Goal: Task Accomplishment & Management: Use online tool/utility

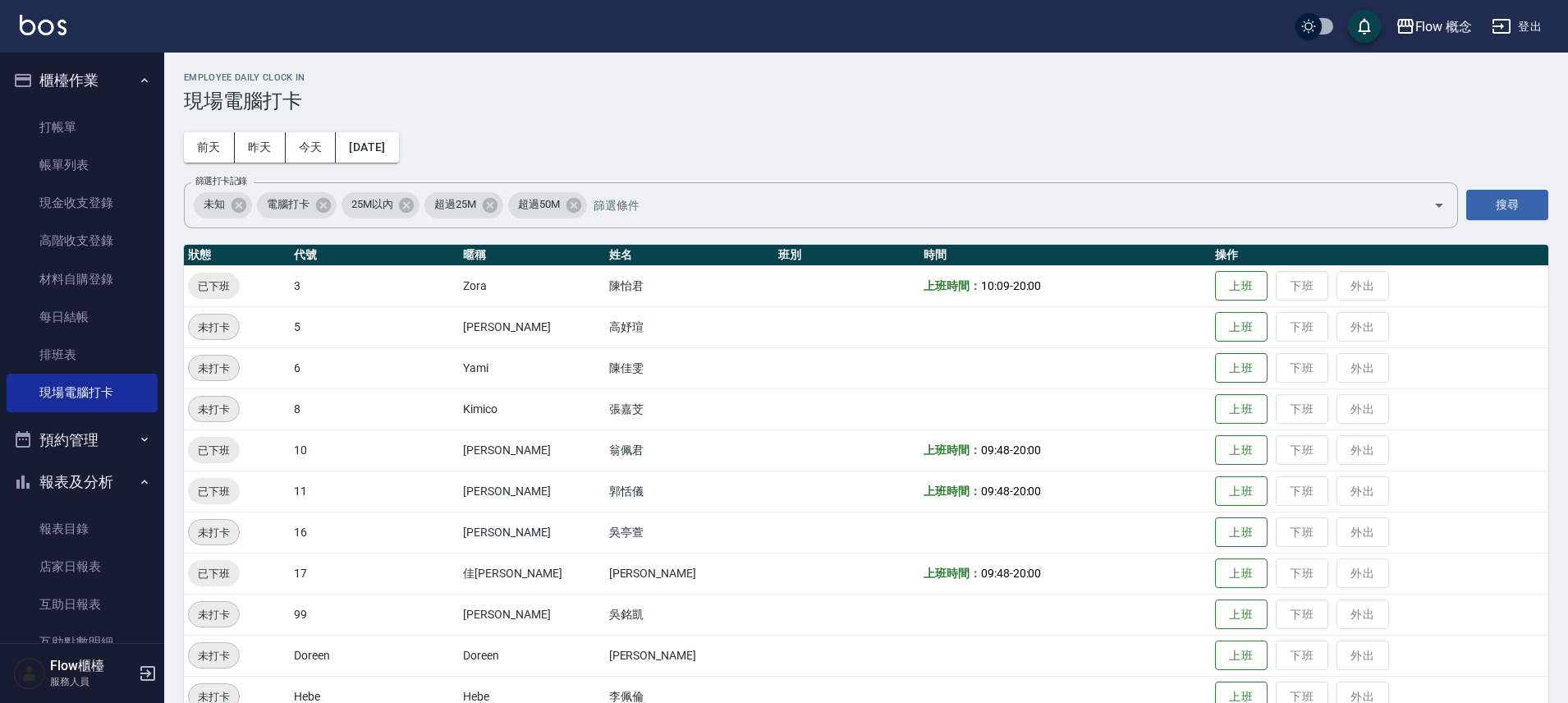
scroll to position [7, 0]
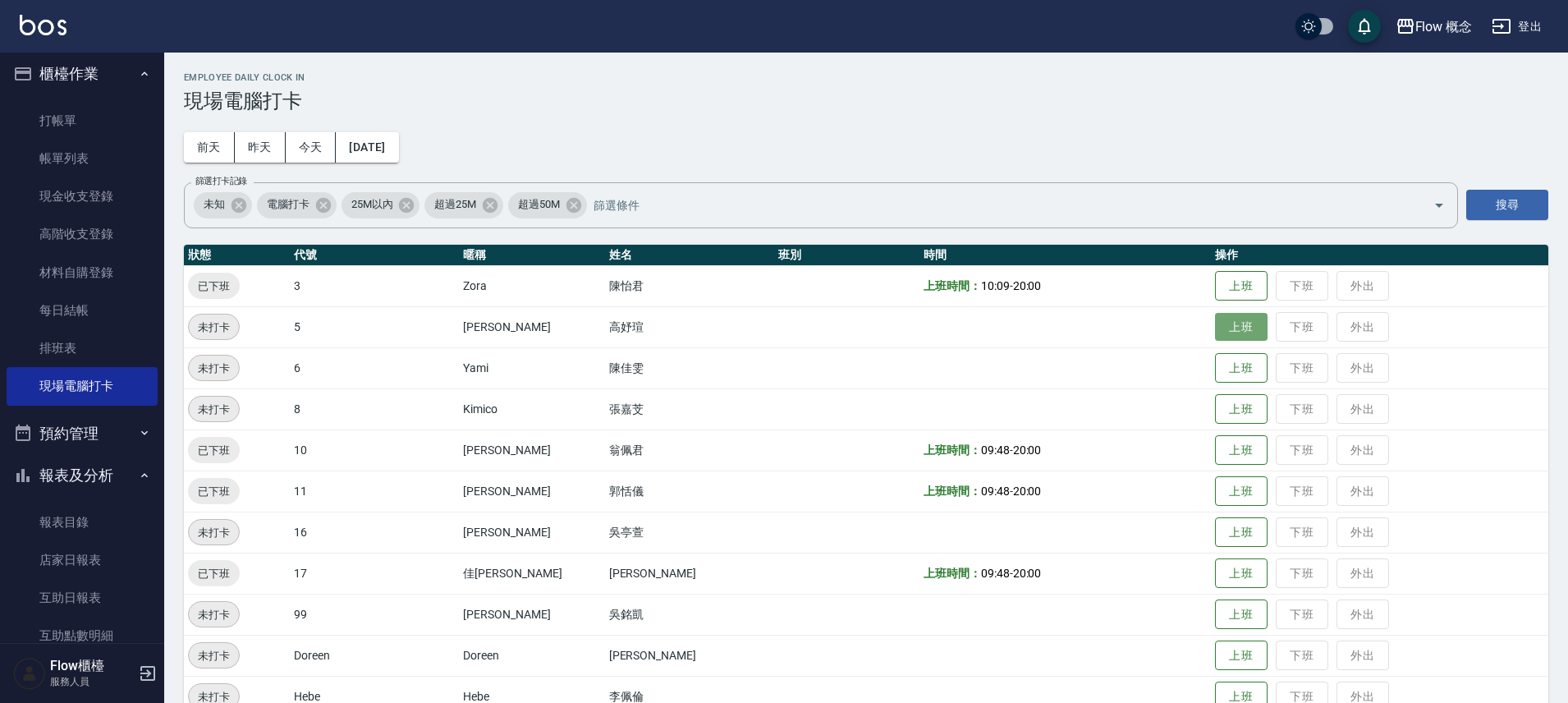
click at [1215, 325] on button "上班" at bounding box center [1241, 326] width 52 height 29
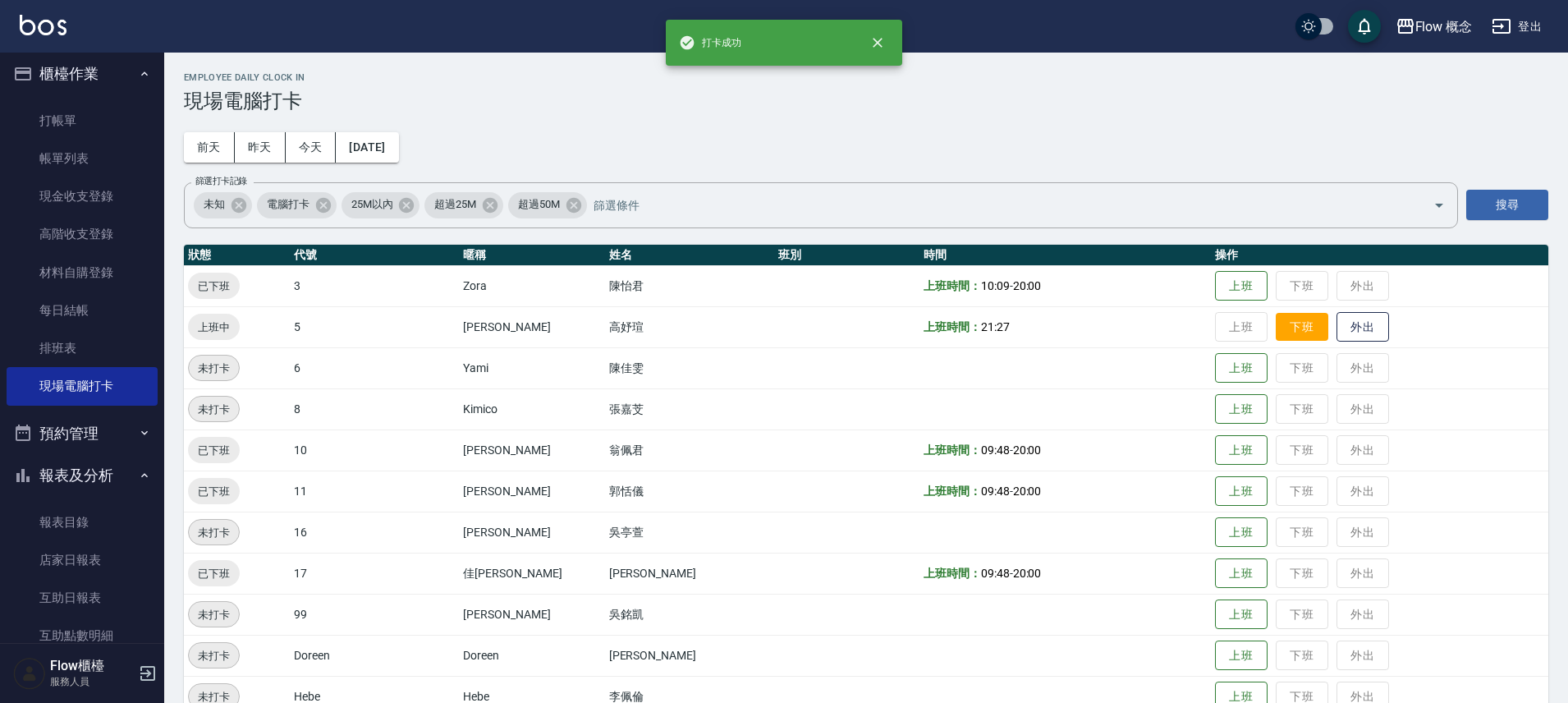
click at [1276, 319] on button "下班" at bounding box center [1302, 326] width 52 height 29
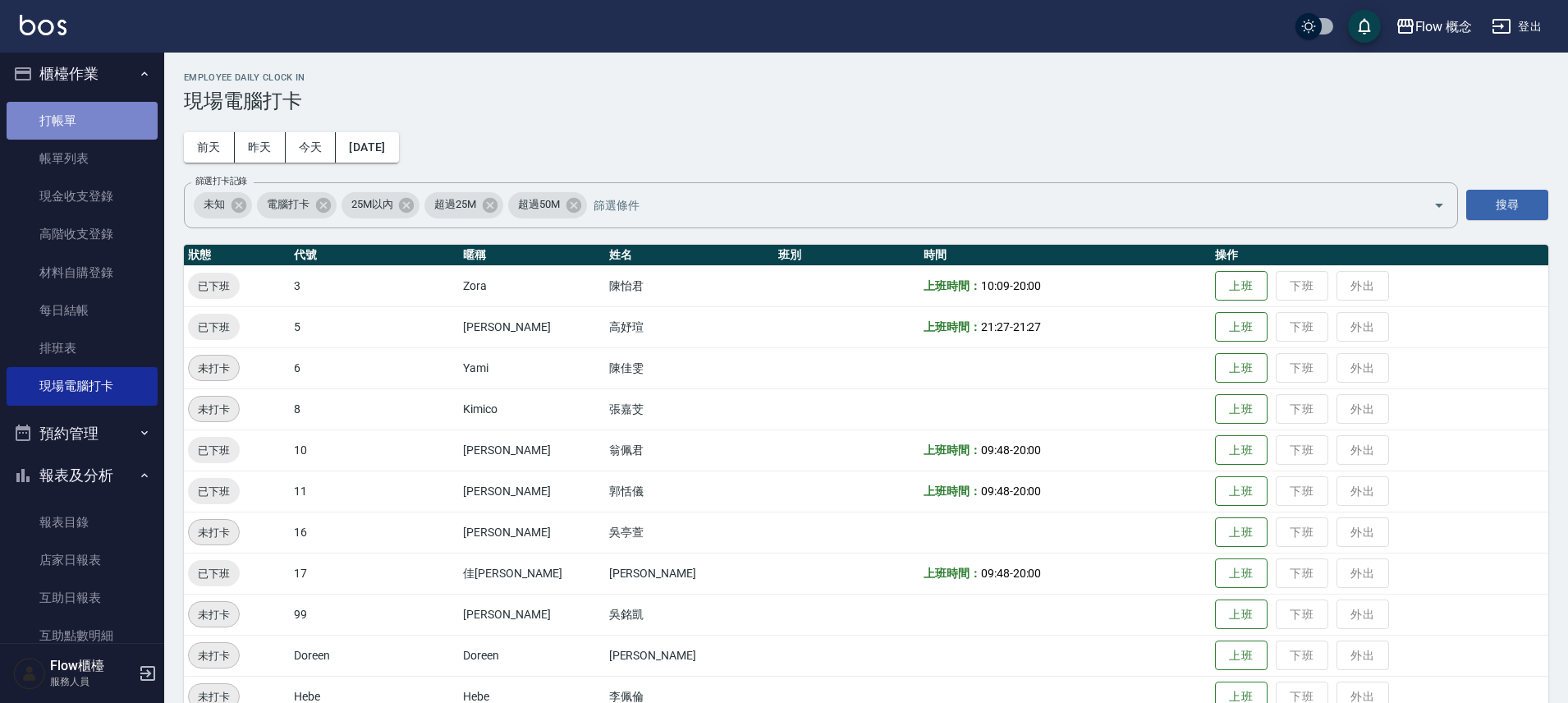
click at [93, 128] on link "打帳單" at bounding box center [83, 120] width 151 height 37
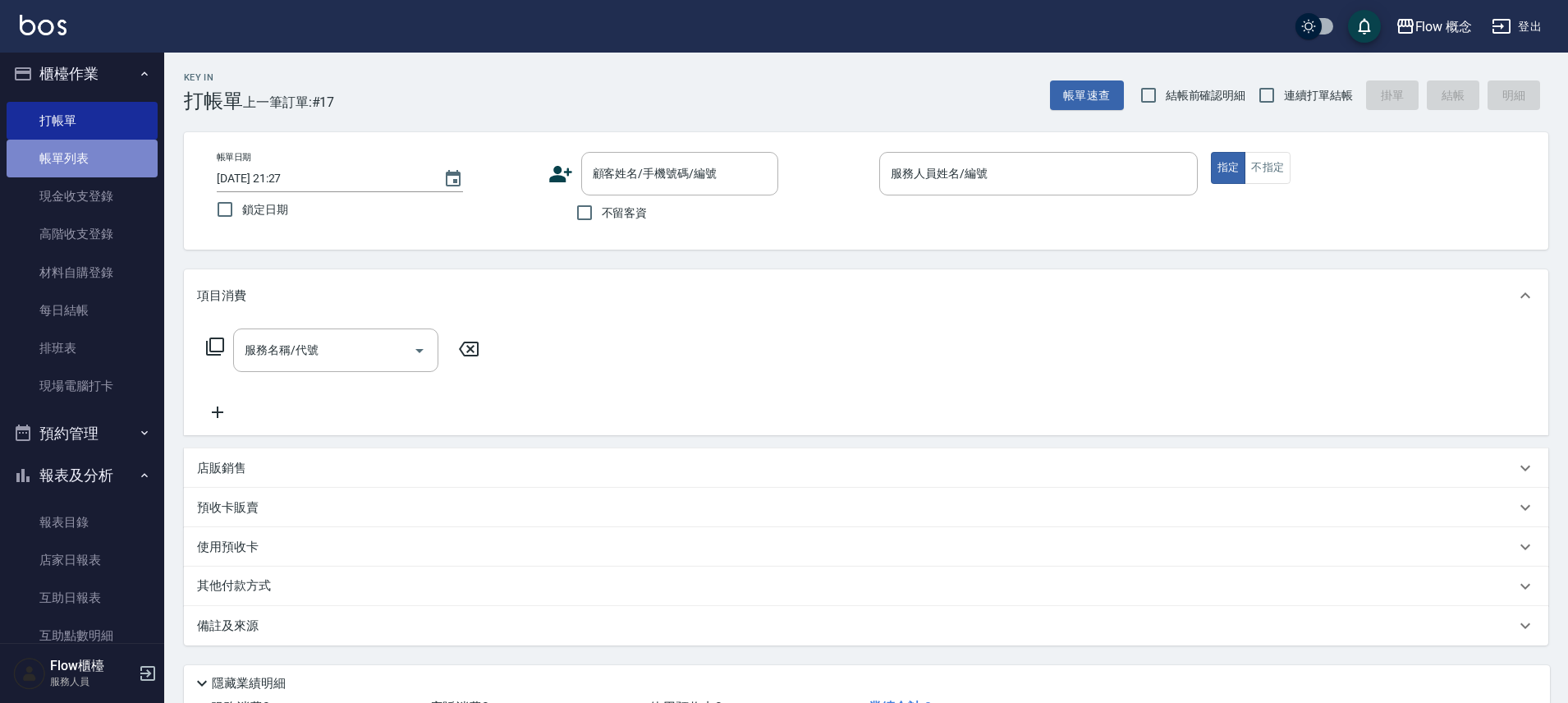
click at [99, 162] on link "帳單列表" at bounding box center [83, 157] width 151 height 37
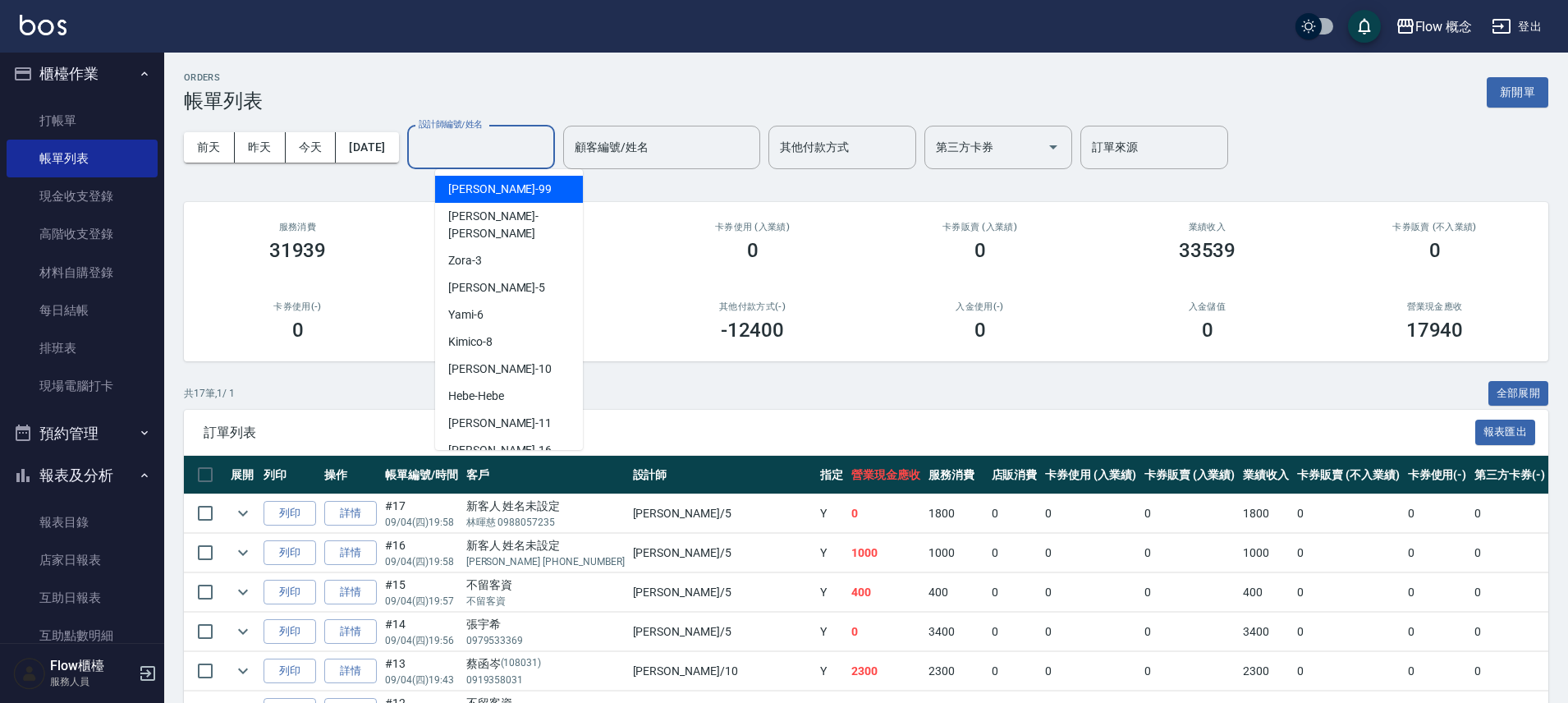
click at [466, 138] on input "設計師編號/姓名" at bounding box center [480, 147] width 133 height 29
click at [480, 279] on span "[PERSON_NAME] -5" at bounding box center [496, 288] width 97 height 17
type input "[PERSON_NAME]-5"
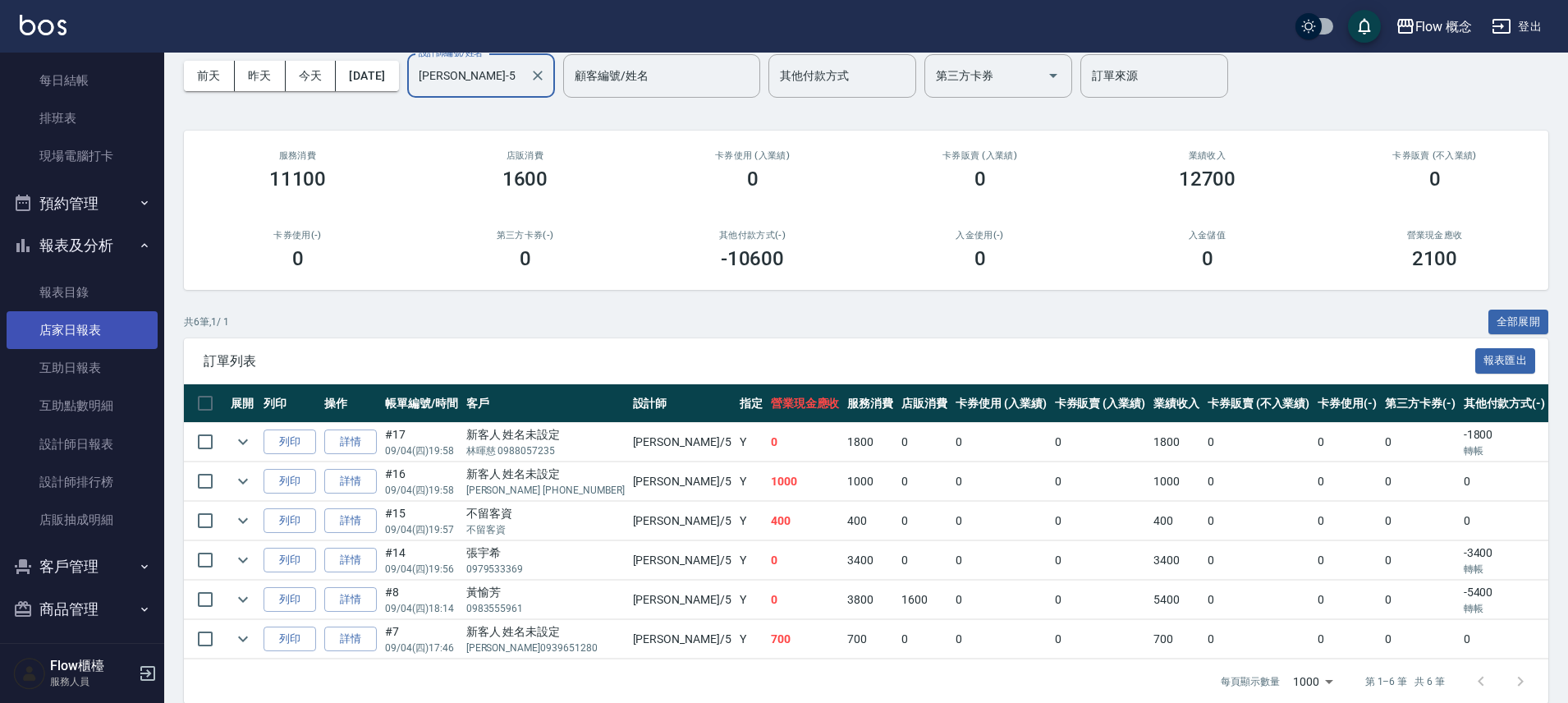
scroll to position [243, 0]
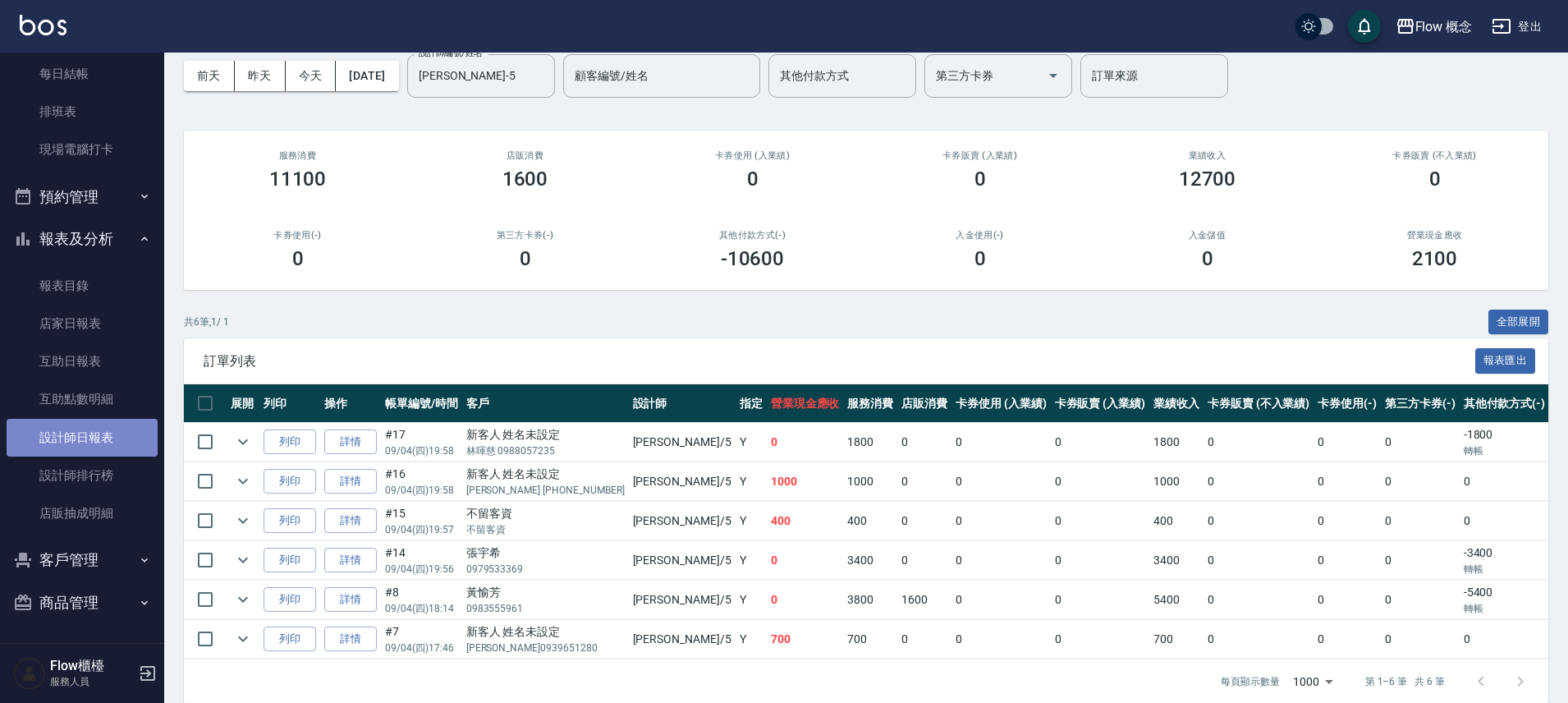
click at [108, 430] on link "設計師日報表" at bounding box center [83, 437] width 151 height 37
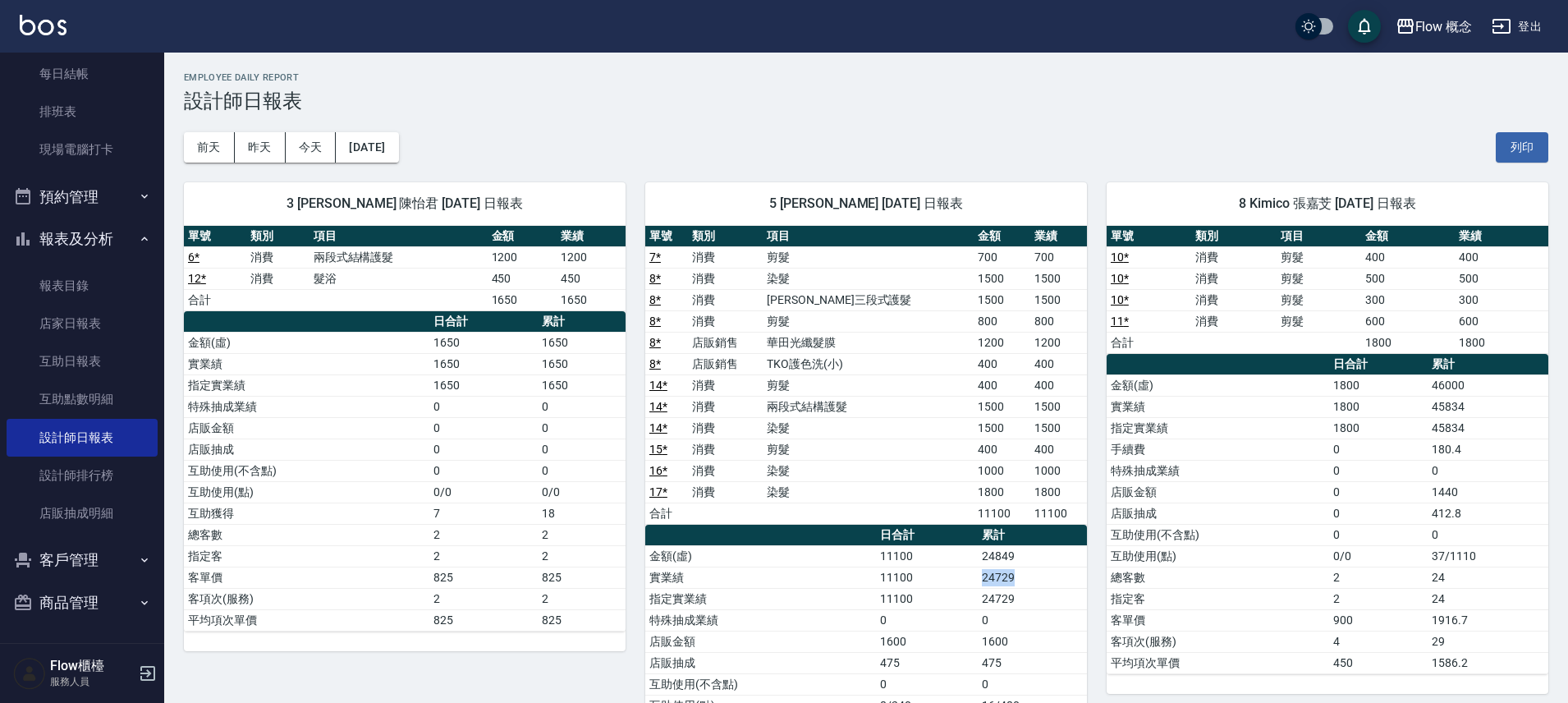
drag, startPoint x: 982, startPoint y: 578, endPoint x: 1032, endPoint y: 582, distance: 50.2
click at [1032, 582] on td "24729" at bounding box center [1032, 577] width 109 height 22
click at [1093, 573] on div "8 Kimico 張嘉芠 [DATE] 日報表 單號 類別 項目 金額 業績 10 * 消費 剪髮 400 400 10 * 消費 剪髮 500 500 10…" at bounding box center [1317, 513] width 461 height 702
click at [92, 77] on link "每日結帳" at bounding box center [83, 73] width 151 height 37
